Goal: Information Seeking & Learning: Learn about a topic

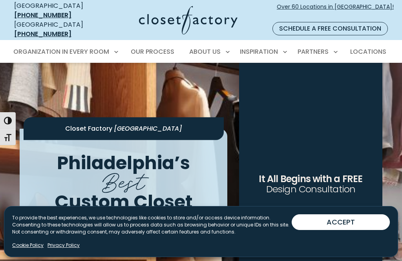
scroll to position [26, 0]
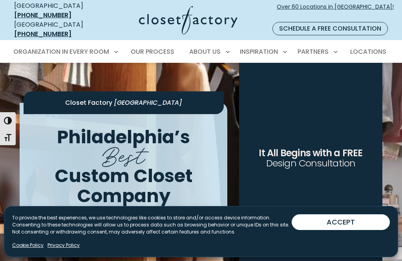
click at [299, 186] on div "**********" at bounding box center [310, 159] width 143 height 245
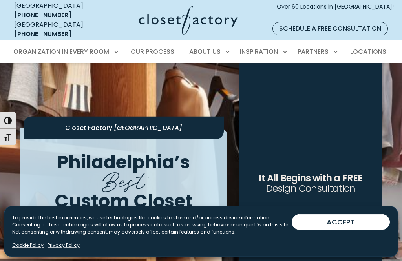
scroll to position [15, 0]
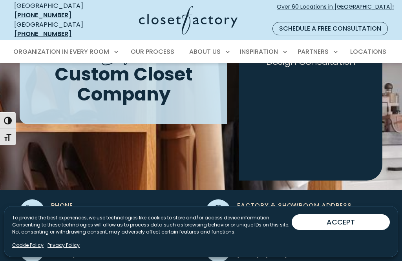
scroll to position [129, 0]
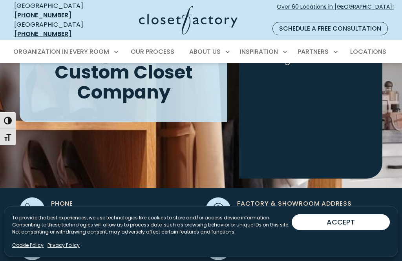
click at [55, 249] on link "Privacy Policy" at bounding box center [63, 245] width 32 height 7
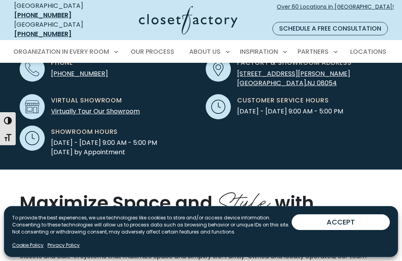
scroll to position [271, 0]
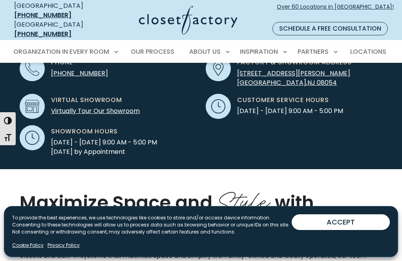
click at [120, 107] on link "Virtually Tour Our Showroom" at bounding box center [95, 110] width 89 height 9
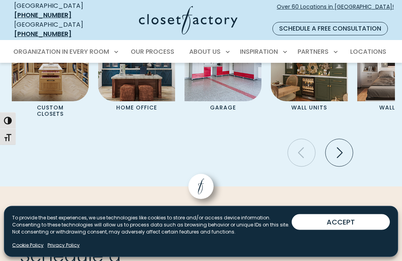
scroll to position [2485, 0]
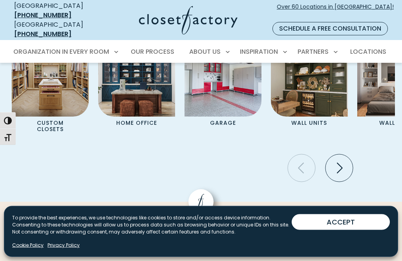
click at [331, 182] on icon "Next slide" at bounding box center [338, 167] width 27 height 27
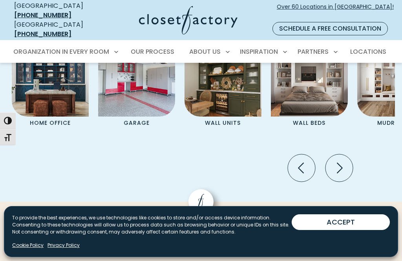
click at [339, 173] on icon "Next slide" at bounding box center [340, 167] width 6 height 11
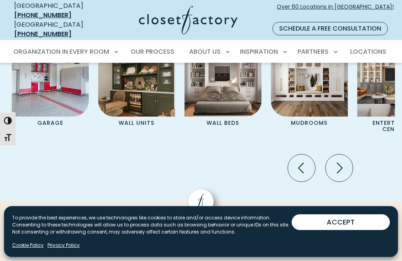
click at [338, 173] on icon "Next slide" at bounding box center [340, 167] width 6 height 11
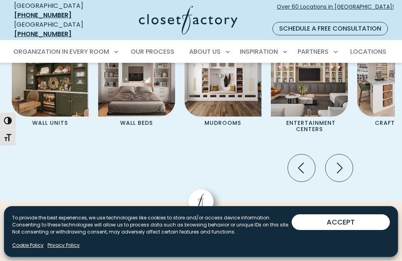
click at [340, 181] on icon "Next slide" at bounding box center [338, 167] width 27 height 27
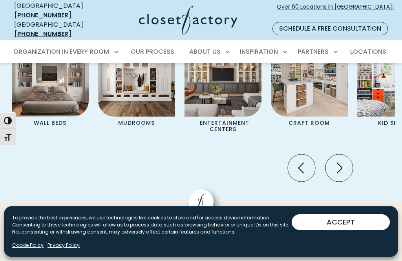
click at [342, 181] on icon "Next slide" at bounding box center [338, 167] width 27 height 27
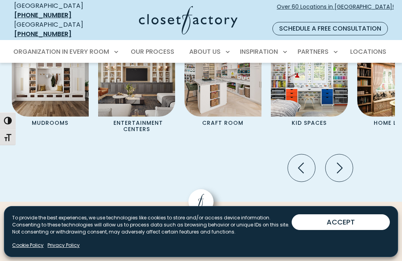
click at [342, 181] on icon "Next slide" at bounding box center [338, 167] width 27 height 27
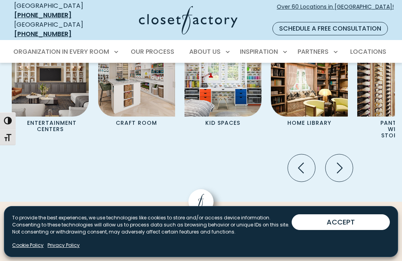
click at [347, 181] on icon "Next slide" at bounding box center [338, 167] width 27 height 27
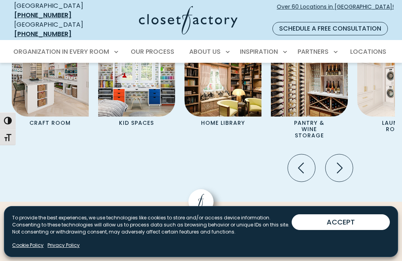
click at [342, 181] on icon "Next slide" at bounding box center [338, 167] width 27 height 27
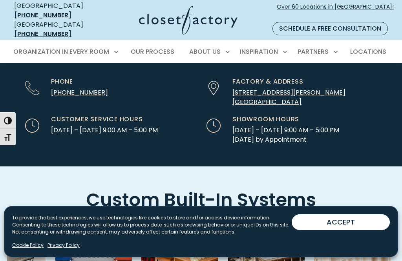
scroll to position [2258, 0]
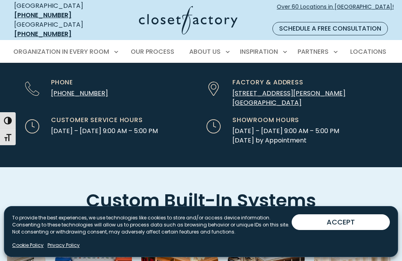
click at [282, 47] on div "Inspiration Inspiration Gallery Success Stories Color & Finishes Design Resourc…" at bounding box center [262, 52] width 56 height 22
click at [276, 47] on span "Inspiration" at bounding box center [259, 51] width 38 height 9
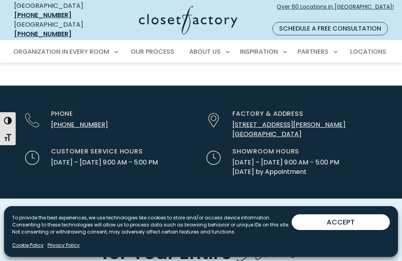
scroll to position [2259, 0]
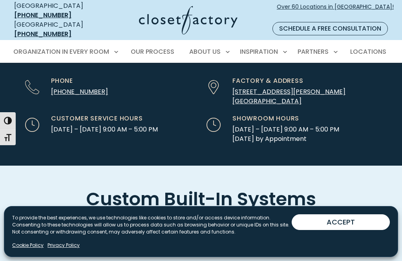
click at [261, 47] on span "Inspiration" at bounding box center [259, 51] width 38 height 9
click at [280, 45] on div "Inspiration Inspiration Gallery Success Stories Color & Finishes Design Resourc…" at bounding box center [262, 52] width 56 height 22
click at [290, 43] on div "Inspiration Inspiration Gallery Success Stories Color & Finishes Design Resourc…" at bounding box center [262, 52] width 56 height 22
click at [287, 47] on span "Primary Menu" at bounding box center [285, 51] width 8 height 8
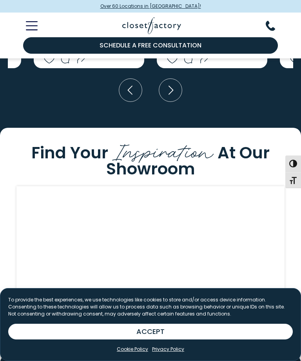
scroll to position [2420, 0]
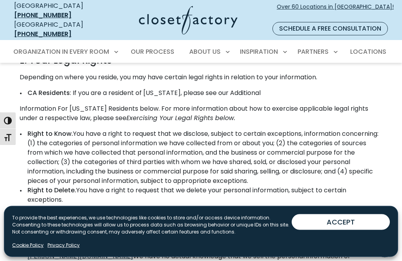
scroll to position [3010, 0]
